Goal: Information Seeking & Learning: Learn about a topic

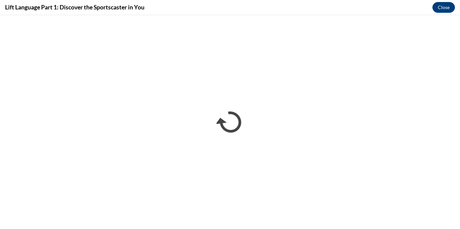
click at [369, 11] on div "Lift Language Part 1: Discover the Sportscaster in You Close" at bounding box center [230, 7] width 460 height 15
click at [320, 11] on div "Lift Language Part 1: Discover the Sportscaster in You Close" at bounding box center [230, 7] width 460 height 15
click at [262, 7] on div "Lift Language Part 1: Discover the Sportscaster in You Close" at bounding box center [230, 7] width 460 height 15
click at [200, 12] on div "Lift Language Part 1: Discover the Sportscaster in You Close" at bounding box center [230, 7] width 460 height 15
click at [182, 2] on div "Lift Language Part 1: Discover the Sportscaster in You Close" at bounding box center [230, 7] width 460 height 15
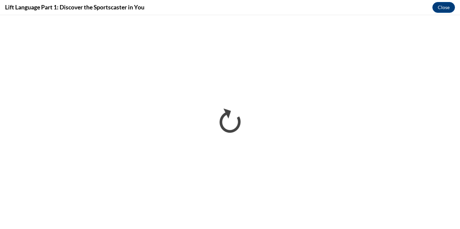
click at [171, 3] on div "Lift Language Part 1: Discover the Sportscaster in You Close" at bounding box center [230, 7] width 460 height 15
click at [130, 8] on h4 "Lift Language Part 1: Discover the Sportscaster in You" at bounding box center [75, 7] width 140 height 8
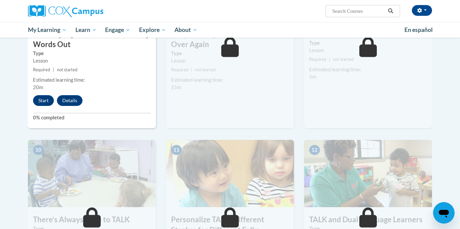
scroll to position [580, 0]
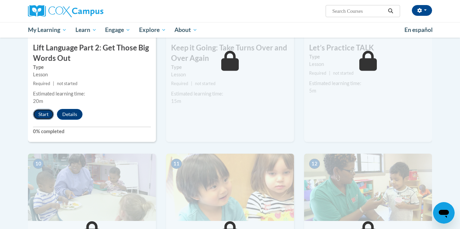
click at [48, 118] on button "Start" at bounding box center [43, 114] width 21 height 11
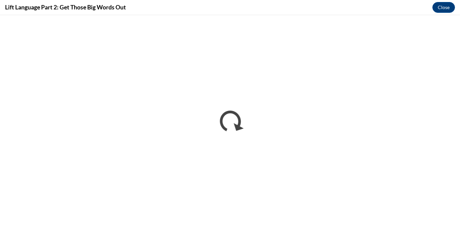
scroll to position [0, 0]
click at [394, 6] on div "Lift Language Part 2: Get Those Big Words Out Close" at bounding box center [230, 7] width 460 height 15
click at [392, 11] on div "Lift Language Part 2: Get Those Big Words Out Close" at bounding box center [230, 7] width 460 height 15
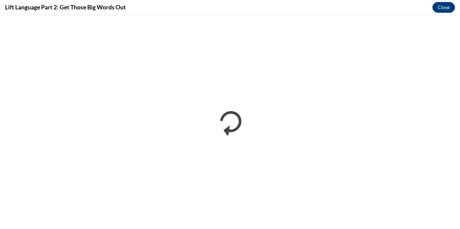
click at [392, 11] on div "Lift Language Part 2: Get Those Big Words Out Close" at bounding box center [230, 7] width 460 height 15
click at [251, 6] on div "Lift Language Part 2: Get Those Big Words Out Close" at bounding box center [230, 7] width 460 height 15
click at [181, 10] on div "Lift Language Part 2: Get Those Big Words Out Close" at bounding box center [230, 7] width 460 height 15
click at [224, 5] on div "Lift Language Part 2: Get Those Big Words Out Close" at bounding box center [230, 7] width 460 height 15
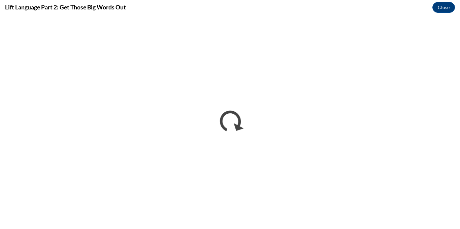
click at [258, 11] on div "Lift Language Part 2: Get Those Big Words Out Close" at bounding box center [230, 7] width 460 height 15
click at [403, 10] on div "Lift Language Part 2: Get Those Big Words Out Close" at bounding box center [230, 7] width 460 height 15
click at [375, 14] on div "Lift Language Part 2: Get Those Big Words Out Close" at bounding box center [230, 7] width 460 height 15
click at [180, 4] on div "Lift Language Part 2: Get Those Big Words Out Close" at bounding box center [230, 7] width 460 height 15
click at [313, 3] on div "Lift Language Part 2: Get Those Big Words Out Close" at bounding box center [230, 7] width 460 height 15
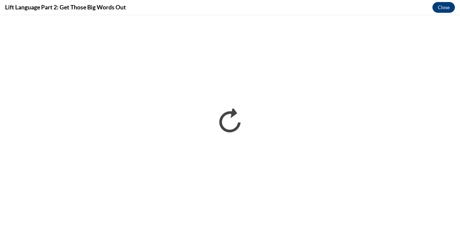
click at [309, 11] on div "Lift Language Part 2: Get Those Big Words Out Close" at bounding box center [230, 7] width 460 height 15
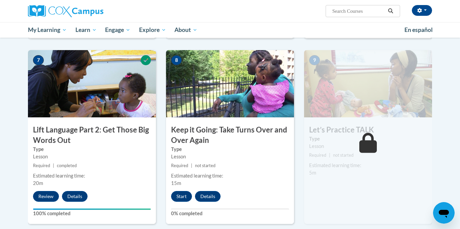
scroll to position [499, 0]
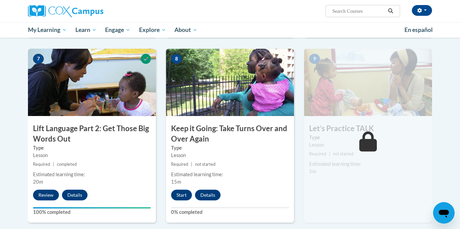
click at [180, 202] on div "8 Keep it Going: Take Turns Over and Over Again Type Lesson Required | not star…" at bounding box center [230, 136] width 128 height 174
click at [181, 200] on button "Start" at bounding box center [181, 195] width 21 height 11
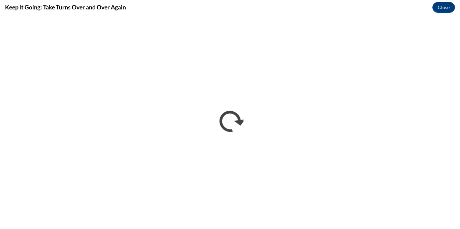
scroll to position [0, 0]
click at [239, 10] on div "Keep it Going: Take Turns Over and Over Again Close" at bounding box center [230, 7] width 460 height 15
click at [232, 6] on div "Keep it Going: Take Turns Over and Over Again Close" at bounding box center [230, 7] width 460 height 15
click at [219, 10] on div "Keep it Going: Take Turns Over and Over Again Close" at bounding box center [230, 7] width 460 height 15
click at [210, 8] on div "Keep it Going: Take Turns Over and Over Again Close" at bounding box center [230, 7] width 460 height 15
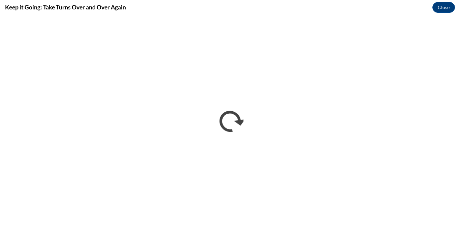
click at [221, 5] on div "Keep it Going: Take Turns Over and Over Again Close" at bounding box center [230, 7] width 460 height 15
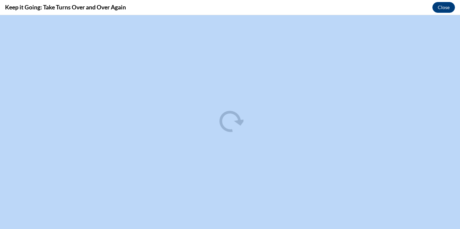
click at [253, 9] on div "Keep it Going: Take Turns Over and Over Again Close" at bounding box center [230, 7] width 460 height 15
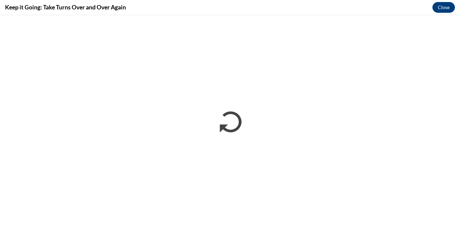
click at [397, 11] on div "Keep it Going: Take Turns Over and Over Again Close" at bounding box center [230, 7] width 460 height 15
click at [348, 14] on div "Keep it Going: Take Turns Over and Over Again Close" at bounding box center [230, 7] width 460 height 15
click at [356, 13] on div "Keep it Going: Take Turns Over and Over Again Close" at bounding box center [230, 7] width 460 height 15
click at [337, 9] on div "Keep it Going: Take Turns Over and Over Again Close" at bounding box center [230, 7] width 460 height 15
click at [331, 11] on div "Keep it Going: Take Turns Over and Over Again Close" at bounding box center [230, 7] width 460 height 15
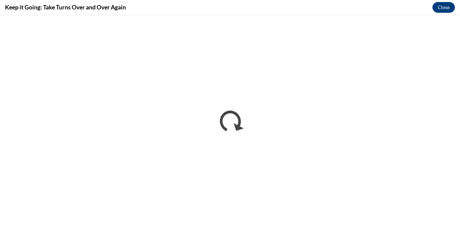
click at [301, 4] on div "Keep it Going: Take Turns Over and Over Again Close" at bounding box center [230, 7] width 460 height 15
click at [292, 6] on div "Keep it Going: Take Turns Over and Over Again Close" at bounding box center [230, 7] width 460 height 15
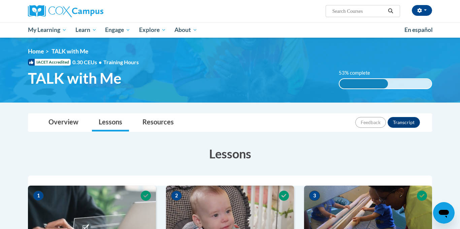
click at [218, 74] on h1 "TALK with Me" at bounding box center [178, 78] width 311 height 18
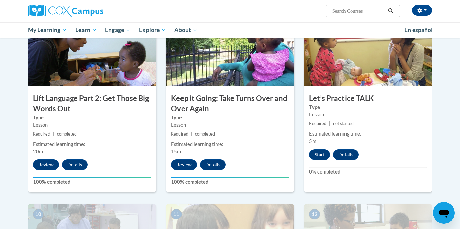
scroll to position [526, 0]
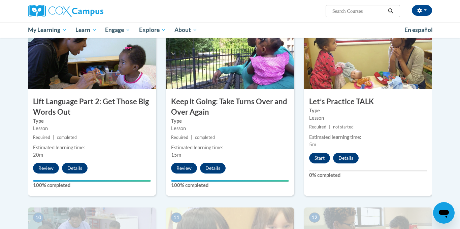
click at [315, 164] on div "9 Let’s Practice TALK Type Lesson Required | not started Estimated learning tim…" at bounding box center [368, 109] width 128 height 174
click at [316, 161] on button "Start" at bounding box center [319, 158] width 21 height 11
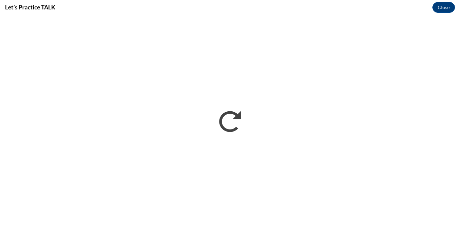
scroll to position [0, 0]
click at [230, 2] on div "Let’s Practice TALK Close" at bounding box center [230, 7] width 460 height 15
click at [309, 13] on div "Let’s Practice TALK Close" at bounding box center [230, 7] width 460 height 15
click at [314, 14] on div "Let’s Practice TALK Close" at bounding box center [230, 7] width 460 height 15
click at [113, 12] on div "Let’s Practice TALK Close" at bounding box center [230, 7] width 460 height 15
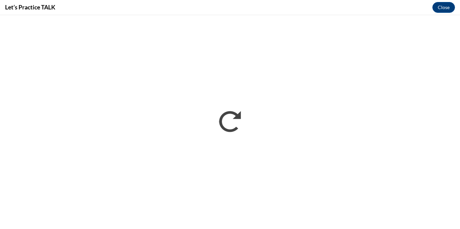
click at [104, 5] on div "Let’s Practice TALK Close" at bounding box center [230, 7] width 460 height 15
click at [325, 15] on iframe at bounding box center [230, 122] width 460 height 214
click at [265, 13] on div "Let’s Practice TALK Close" at bounding box center [230, 7] width 460 height 15
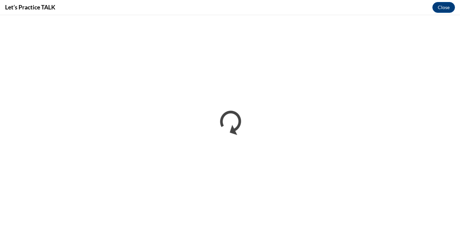
click at [258, 8] on div "Let’s Practice TALK Close" at bounding box center [230, 7] width 460 height 15
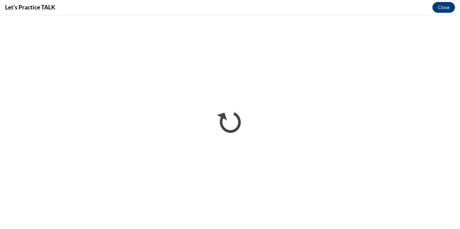
click at [258, 8] on div "Let’s Practice TALK Close" at bounding box center [230, 7] width 460 height 15
click at [258, 9] on div "Let’s Practice TALK Close" at bounding box center [230, 7] width 460 height 15
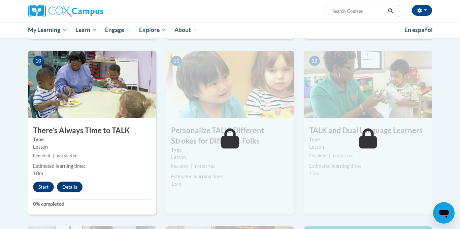
scroll to position [701, 0]
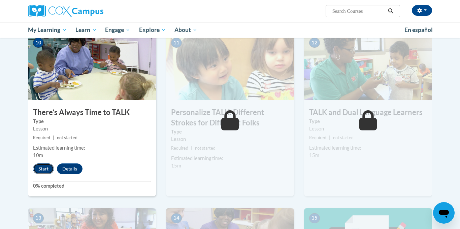
click at [42, 167] on button "Start" at bounding box center [43, 169] width 21 height 11
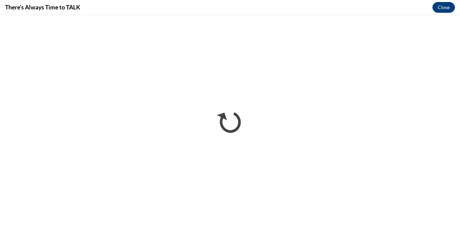
scroll to position [0, 0]
click at [170, 6] on div "There’s Always Time to TALK Close" at bounding box center [230, 7] width 460 height 15
click at [305, 1] on div "There’s Always Time to TALK Close" at bounding box center [230, 7] width 460 height 15
click at [310, 3] on div "There’s Always Time to TALK Close" at bounding box center [230, 7] width 460 height 15
click at [303, 10] on div "There’s Always Time to TALK Close" at bounding box center [230, 7] width 460 height 15
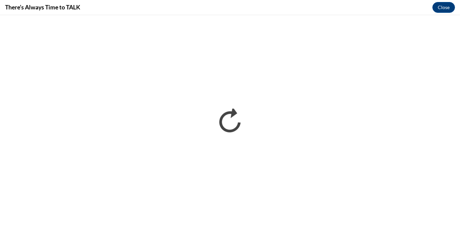
click at [231, 12] on div "There’s Always Time to TALK Close" at bounding box center [230, 7] width 460 height 15
click at [293, 11] on div "There’s Always Time to TALK Close" at bounding box center [230, 7] width 460 height 15
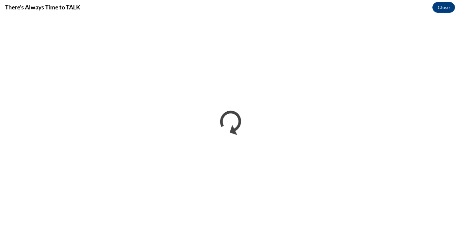
click at [293, 11] on div "There’s Always Time to TALK Close" at bounding box center [230, 7] width 460 height 15
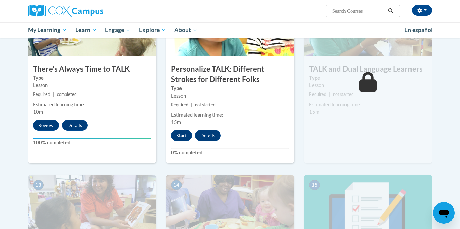
scroll to position [755, 0]
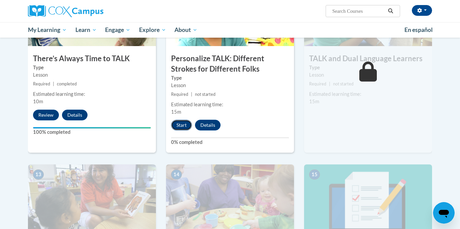
click at [177, 126] on button "Start" at bounding box center [181, 125] width 21 height 11
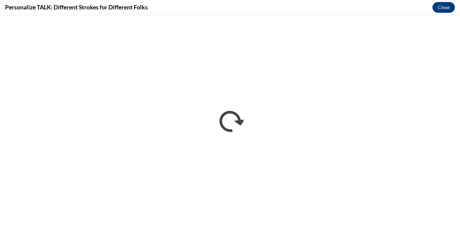
scroll to position [0, 0]
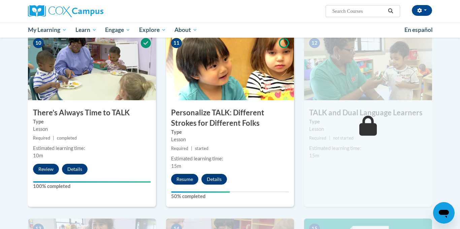
scroll to position [701, 0]
click at [194, 181] on button "Resume" at bounding box center [184, 179] width 27 height 11
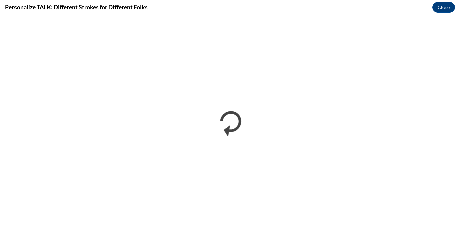
scroll to position [0, 0]
click at [223, 11] on div "Personalize TALK: Different Strokes for Different Folks Close" at bounding box center [230, 7] width 460 height 15
click at [224, 15] on iframe at bounding box center [230, 122] width 460 height 214
click at [222, 13] on div "Personalize TALK: Different Strokes for Different Folks Close" at bounding box center [230, 7] width 460 height 15
click at [250, 12] on div "Personalize TALK: Different Strokes for Different Folks Close" at bounding box center [230, 7] width 460 height 15
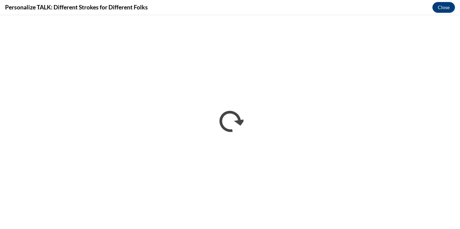
click at [271, 9] on div "Personalize TALK: Different Strokes for Different Folks Close" at bounding box center [230, 7] width 460 height 15
click at [287, 5] on div "Personalize TALK: Different Strokes for Different Folks Close" at bounding box center [230, 7] width 460 height 15
click at [308, 12] on div "Personalize TALK: Different Strokes for Different Folks Close" at bounding box center [230, 7] width 460 height 15
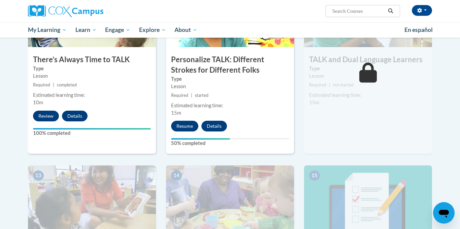
scroll to position [701, 0]
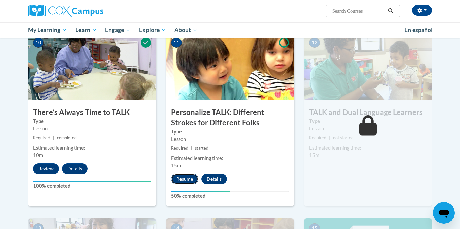
click at [184, 183] on button "Resume" at bounding box center [184, 179] width 27 height 11
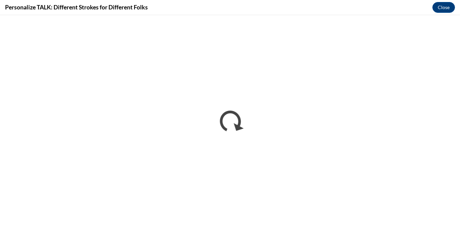
scroll to position [0, 0]
click at [332, 6] on div "Personalize TALK: Different Strokes for Different Folks Close" at bounding box center [230, 7] width 460 height 15
click at [322, 11] on div "Personalize TALK: Different Strokes for Different Folks Close" at bounding box center [230, 7] width 460 height 15
click at [372, 13] on div "Personalize TALK: Different Strokes for Different Folks Close" at bounding box center [230, 7] width 460 height 15
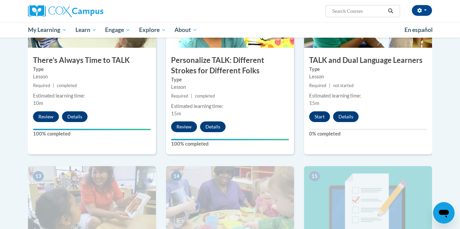
scroll to position [755, 0]
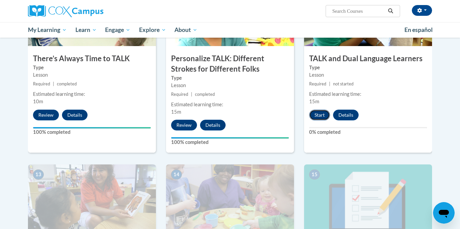
click at [320, 117] on button "Start" at bounding box center [319, 115] width 21 height 11
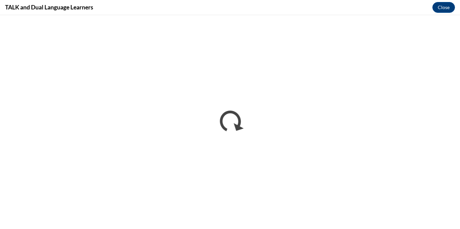
scroll to position [0, 0]
click at [327, 13] on div "TALK and Dual Language Learners Close" at bounding box center [230, 7] width 460 height 15
click at [318, 8] on div "TALK and Dual Language Learners Close" at bounding box center [230, 7] width 460 height 15
click at [269, 14] on div "TALK and Dual Language Learners Close" at bounding box center [230, 7] width 460 height 15
click at [353, 14] on div "TALK and Dual Language Learners Close" at bounding box center [230, 7] width 460 height 15
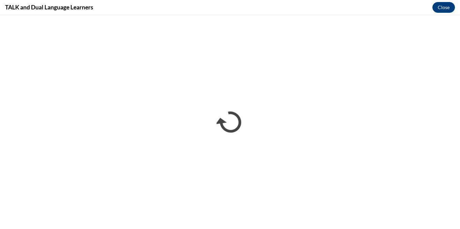
click at [304, 4] on div "TALK and Dual Language Learners Close" at bounding box center [230, 7] width 460 height 15
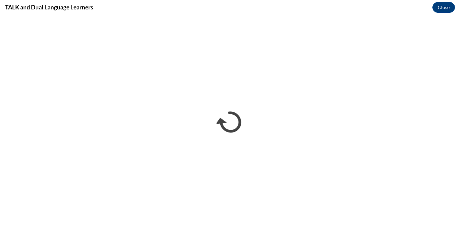
click at [288, 14] on div "TALK and Dual Language Learners Close" at bounding box center [230, 7] width 460 height 15
click at [286, 9] on div "TALK and Dual Language Learners Close" at bounding box center [230, 7] width 460 height 15
click at [398, 5] on div "TALK and Dual Language Learners Close" at bounding box center [230, 7] width 460 height 15
click at [442, 8] on button "Close" at bounding box center [444, 7] width 23 height 11
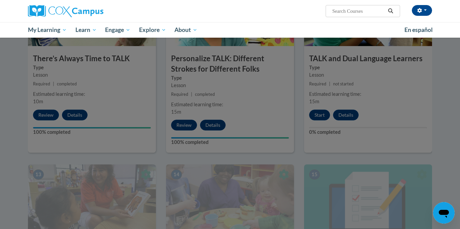
click at [449, 106] on div at bounding box center [230, 114] width 460 height 229
click at [20, 57] on div at bounding box center [230, 114] width 460 height 229
click at [214, 89] on div at bounding box center [230, 114] width 460 height 229
click at [426, 84] on div at bounding box center [230, 114] width 460 height 229
